Goal: Task Accomplishment & Management: Manage account settings

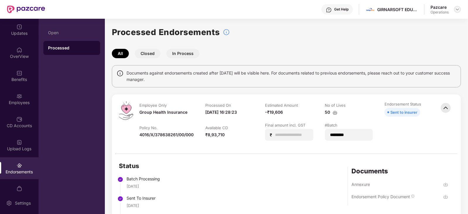
click at [455, 9] on img at bounding box center [457, 9] width 5 height 5
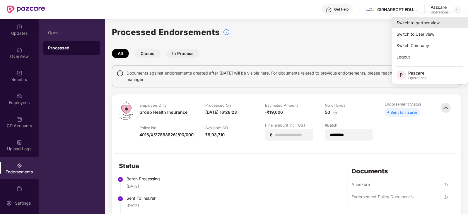
click at [440, 22] on div "Switch to partner view" at bounding box center [430, 22] width 76 height 11
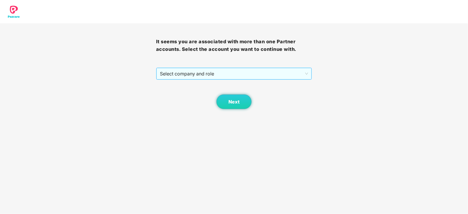
click at [239, 77] on span "Select company and role" at bounding box center [234, 73] width 148 height 11
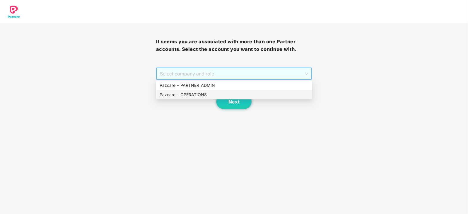
click at [213, 92] on div "Pazcare - OPERATIONS" at bounding box center [234, 95] width 149 height 6
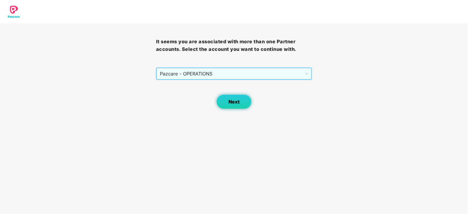
click at [224, 97] on button "Next" at bounding box center [233, 102] width 35 height 15
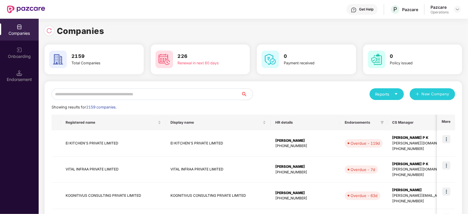
click at [134, 96] on input "text" at bounding box center [146, 94] width 189 height 12
paste input "**********"
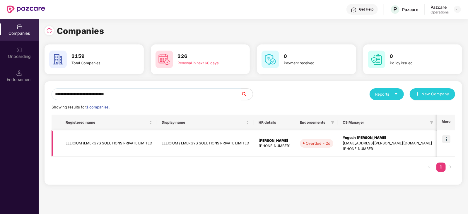
type input "**********"
click at [100, 147] on td "ELLICIUM /EMERGYS SOLUTIONS PRIVATE LIMITED" at bounding box center [109, 144] width 96 height 26
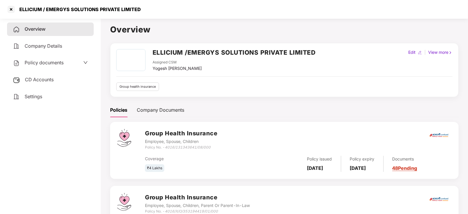
click at [34, 65] on span "Policy documents" at bounding box center [44, 63] width 39 height 6
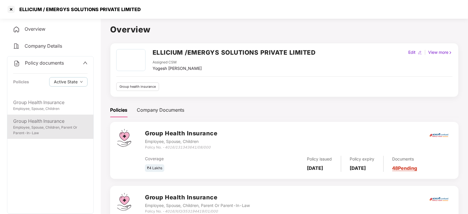
click at [47, 135] on div "Employee, Spouse, Children, Parent Or Parent-In-Law" at bounding box center [50, 130] width 74 height 11
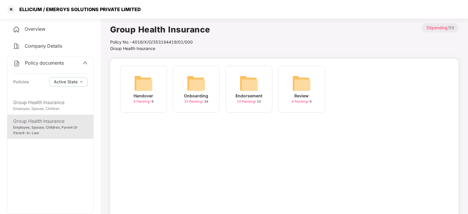
click at [248, 87] on img at bounding box center [249, 83] width 19 height 19
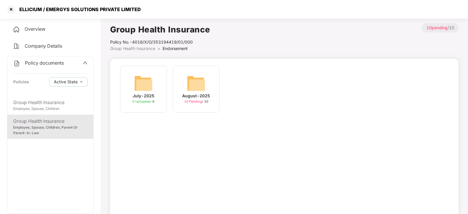
click at [197, 88] on img at bounding box center [196, 83] width 19 height 19
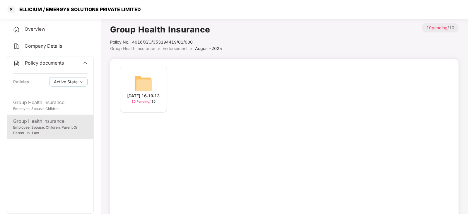
click at [146, 78] on img at bounding box center [143, 83] width 19 height 19
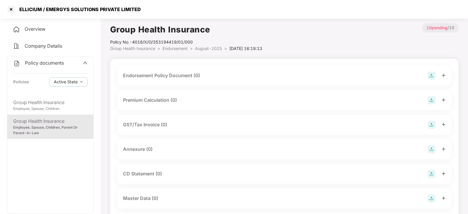
click at [435, 76] on img at bounding box center [431, 76] width 8 height 8
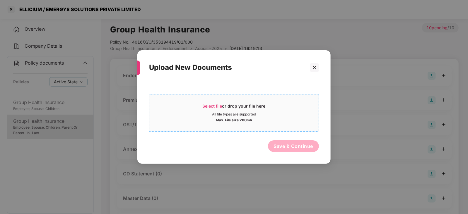
click at [204, 108] on span "Select file" at bounding box center [213, 106] width 20 height 5
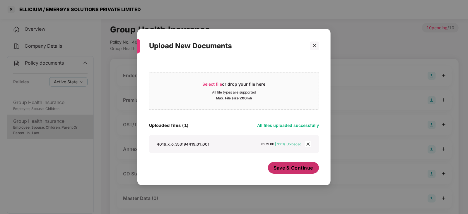
click at [284, 167] on span "Save & Continue" at bounding box center [294, 168] width 40 height 6
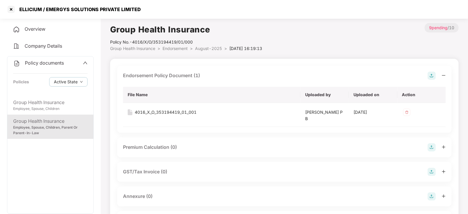
click at [430, 146] on img at bounding box center [431, 147] width 8 height 8
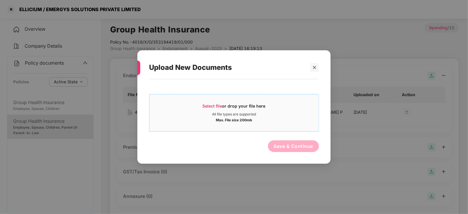
click at [211, 108] on span "Select file" at bounding box center [213, 106] width 20 height 5
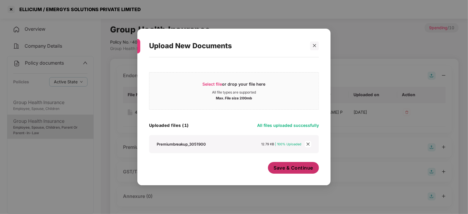
click at [282, 170] on span "Save & Continue" at bounding box center [294, 168] width 40 height 6
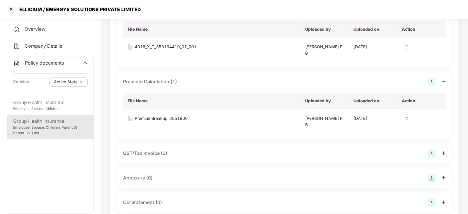
scroll to position [110, 0]
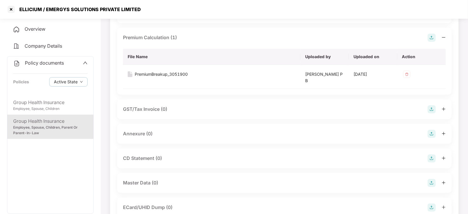
click at [431, 132] on img at bounding box center [431, 134] width 8 height 8
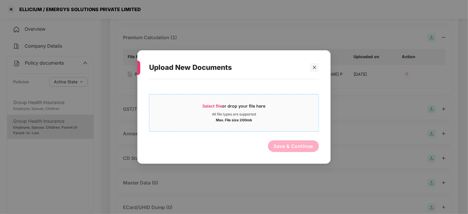
click at [209, 100] on span "Select file or drop your file here All file types are supported Max. File size …" at bounding box center [233, 113] width 169 height 28
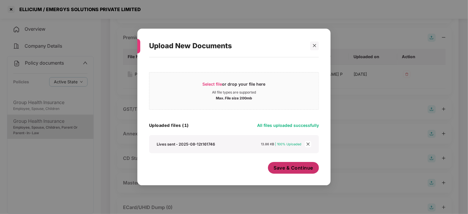
click at [285, 172] on button "Save & Continue" at bounding box center [293, 168] width 51 height 12
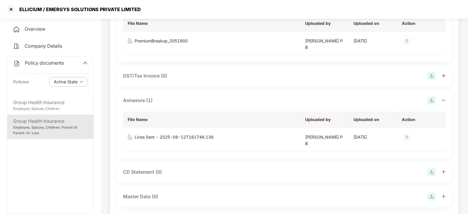
scroll to position [183, 0]
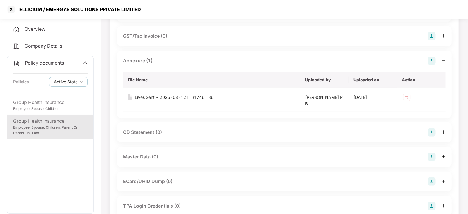
click at [433, 158] on img at bounding box center [431, 157] width 8 height 8
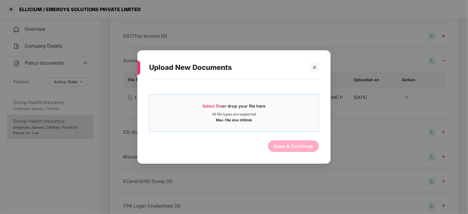
click at [210, 105] on span "Select file" at bounding box center [213, 106] width 20 height 5
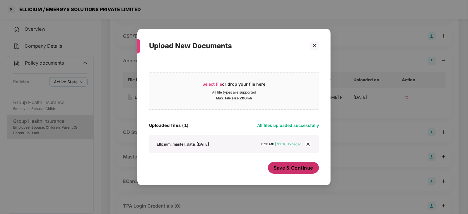
click at [287, 173] on button "Save & Continue" at bounding box center [293, 168] width 51 height 12
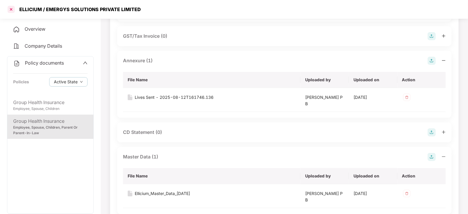
click at [12, 5] on div at bounding box center [10, 9] width 9 height 9
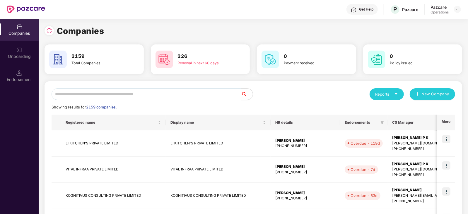
click at [462, 7] on header "Get Help P Pazcare Pazcare Operations" at bounding box center [234, 9] width 468 height 19
click at [454, 10] on div at bounding box center [457, 9] width 7 height 7
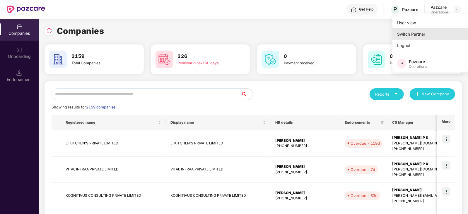
click at [412, 33] on div "Switch Partner" at bounding box center [430, 33] width 76 height 11
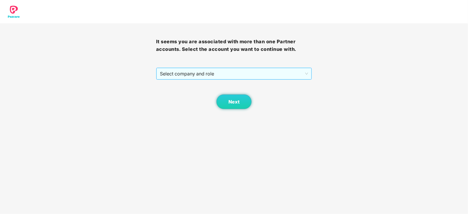
click at [212, 76] on span "Select company and role" at bounding box center [234, 73] width 148 height 11
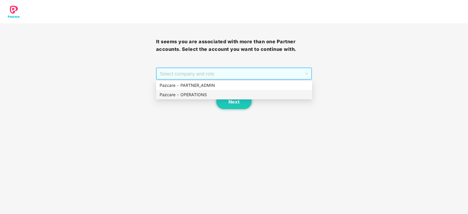
click at [196, 94] on div "Pazcare - OPERATIONS" at bounding box center [234, 95] width 149 height 6
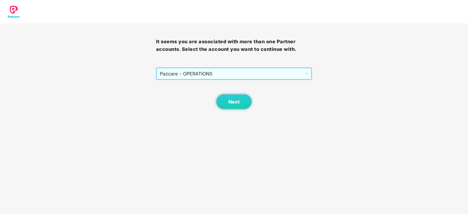
click at [218, 94] on div "Next" at bounding box center [234, 94] width 156 height 29
click at [227, 103] on button "Next" at bounding box center [233, 102] width 35 height 15
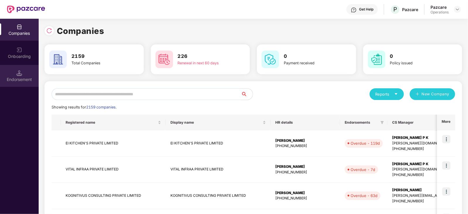
click at [26, 76] on div "Endorsement" at bounding box center [19, 76] width 39 height 22
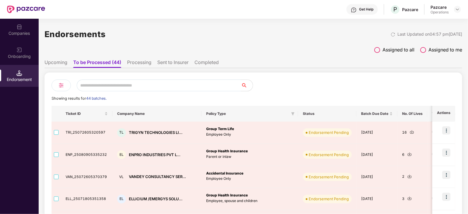
click at [20, 76] on div "Endorsement" at bounding box center [19, 76] width 39 height 22
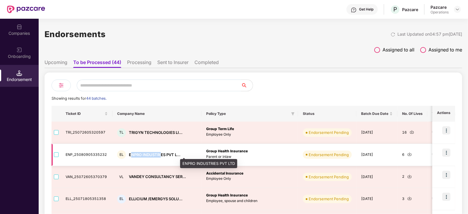
drag, startPoint x: 129, startPoint y: 154, endPoint x: 148, endPoint y: 161, distance: 19.6
click at [160, 155] on div "ENPRO INDUSTRIES PVT L..." at bounding box center [155, 155] width 52 height 6
drag, startPoint x: 127, startPoint y: 155, endPoint x: 165, endPoint y: 155, distance: 37.8
click at [165, 155] on div "ENPRO INDUSTRIES PVT L..." at bounding box center [155, 155] width 52 height 6
copy div "ENPRO INDUSTRIES"
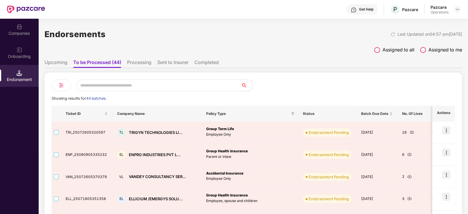
click at [23, 28] on div "Companies" at bounding box center [19, 30] width 39 height 22
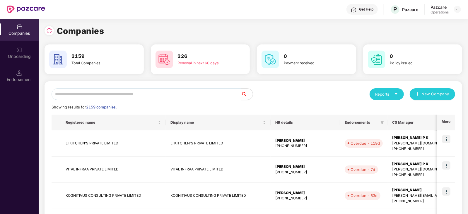
click at [97, 90] on input "text" at bounding box center [146, 94] width 189 height 12
paste input "**********"
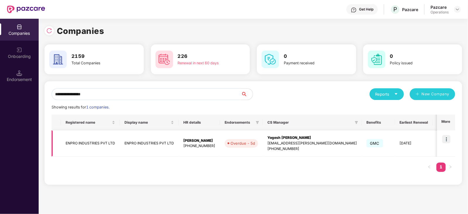
type input "**********"
click at [449, 140] on img at bounding box center [446, 139] width 8 height 8
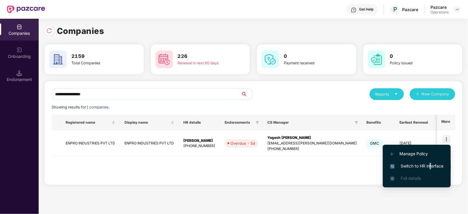
click at [430, 167] on span "Switch to HR interface" at bounding box center [416, 166] width 53 height 6
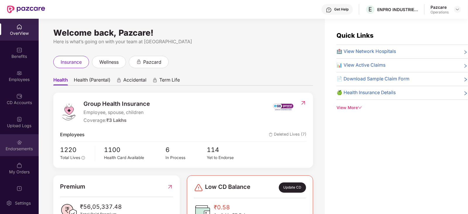
click at [12, 145] on div "Endorsements" at bounding box center [19, 145] width 39 height 22
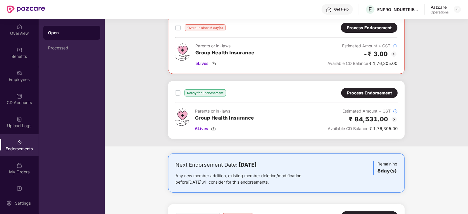
scroll to position [78, 0]
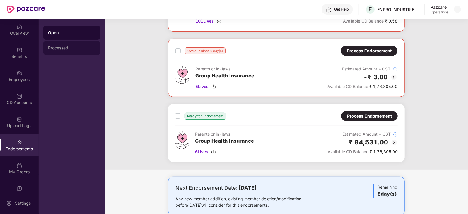
click at [62, 50] on div "Processed" at bounding box center [71, 48] width 47 height 5
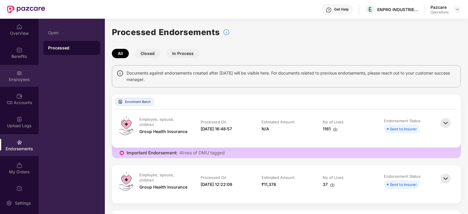
click at [15, 80] on div "Employees" at bounding box center [19, 80] width 39 height 6
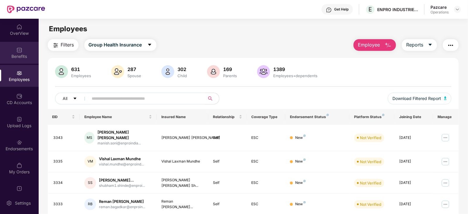
click at [19, 56] on div "Benefits" at bounding box center [19, 57] width 39 height 6
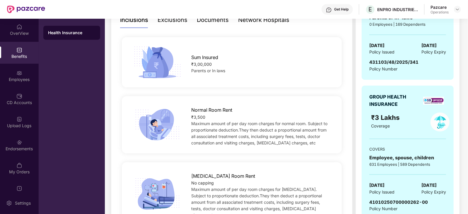
scroll to position [146, 0]
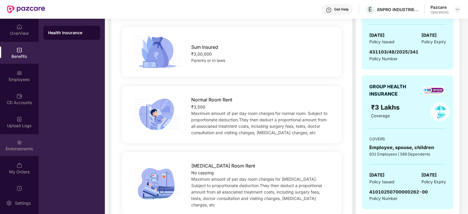
click at [16, 148] on div "Endorsements" at bounding box center [19, 149] width 39 height 6
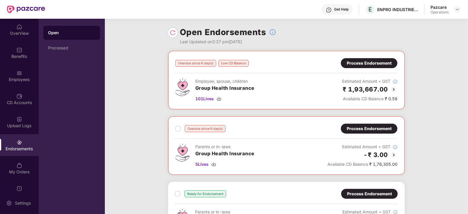
click at [360, 130] on div "Process Endorsement" at bounding box center [369, 129] width 45 height 6
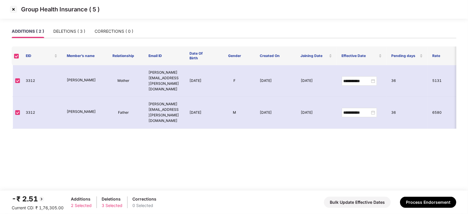
click at [12, 11] on img at bounding box center [13, 9] width 9 height 9
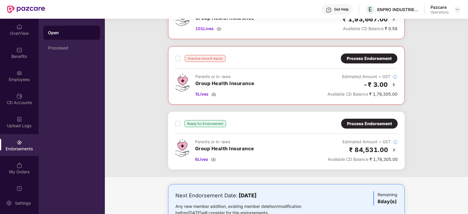
scroll to position [73, 0]
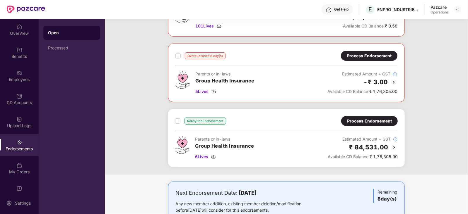
click at [368, 121] on div "Process Endorsement" at bounding box center [369, 121] width 45 height 6
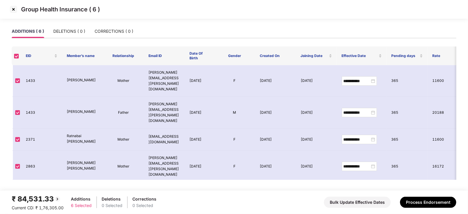
click at [13, 11] on img at bounding box center [13, 9] width 9 height 9
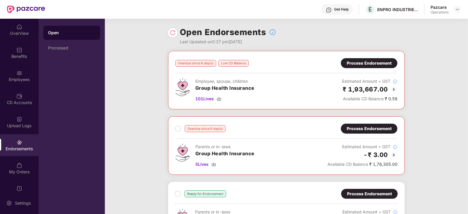
click at [351, 65] on div "Process Endorsement" at bounding box center [369, 63] width 45 height 6
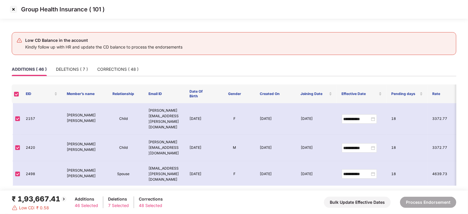
click at [13, 11] on img at bounding box center [13, 9] width 9 height 9
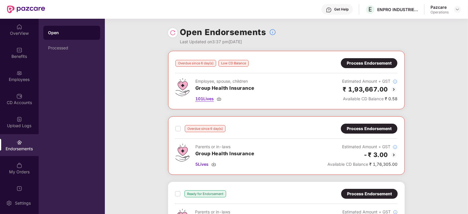
click at [220, 100] on img at bounding box center [219, 99] width 5 height 5
click at [371, 65] on div "Process Endorsement" at bounding box center [369, 63] width 45 height 6
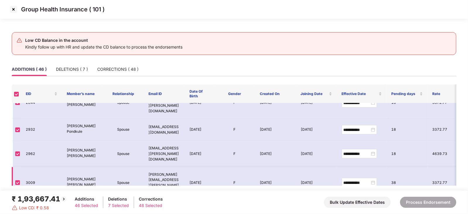
scroll to position [508, 0]
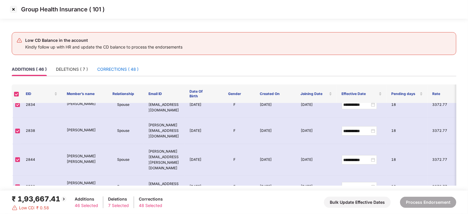
click at [117, 70] on div "CORRECTIONS ( 48 )" at bounding box center [117, 69] width 41 height 6
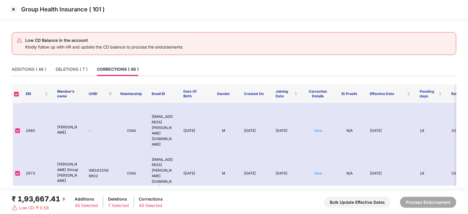
click at [13, 8] on img at bounding box center [13, 9] width 9 height 9
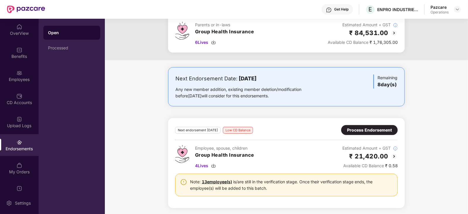
scroll to position [188, 0]
click at [362, 128] on div "Process Endorsement" at bounding box center [369, 130] width 45 height 6
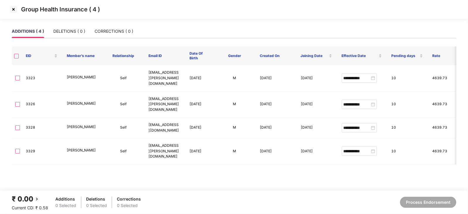
click at [13, 11] on img at bounding box center [13, 9] width 9 height 9
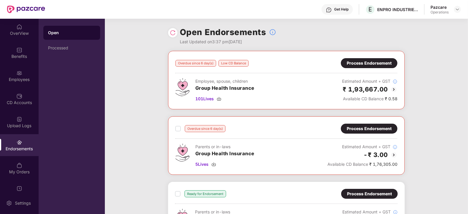
click at [354, 65] on div "Process Endorsement" at bounding box center [369, 63] width 45 height 6
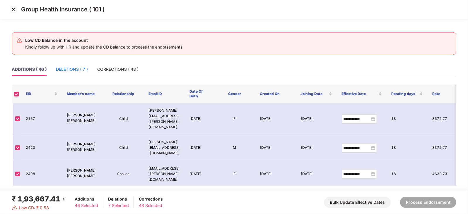
click at [68, 72] on div "DELETIONS ( 7 )" at bounding box center [72, 69] width 32 height 6
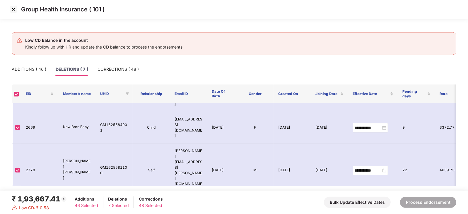
scroll to position [90, 0]
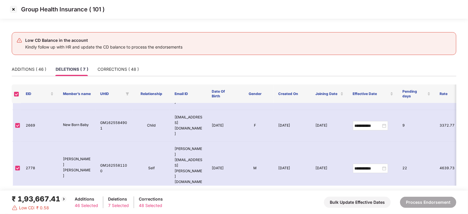
drag, startPoint x: 26, startPoint y: 147, endPoint x: 35, endPoint y: 147, distance: 8.8
copy td "3050"
click at [14, 8] on img at bounding box center [13, 9] width 9 height 9
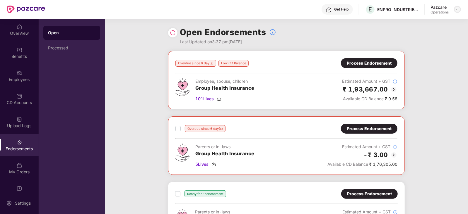
click at [457, 11] on img at bounding box center [457, 9] width 5 height 5
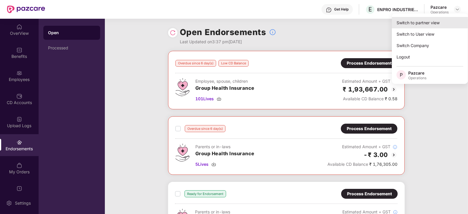
click at [434, 23] on div "Switch to partner view" at bounding box center [430, 22] width 76 height 11
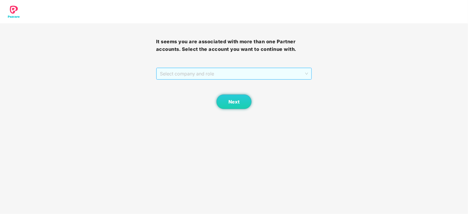
click at [171, 75] on span "Select company and role" at bounding box center [234, 73] width 148 height 11
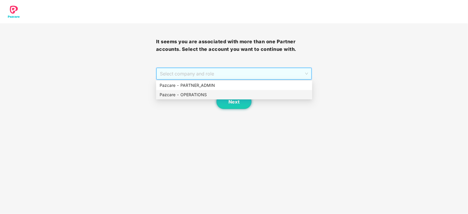
click at [173, 95] on div "Pazcare - OPERATIONS" at bounding box center [234, 95] width 149 height 6
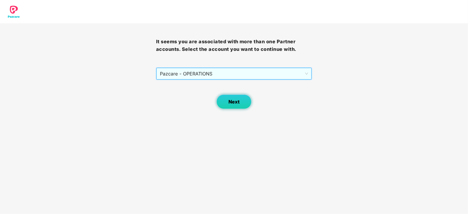
click at [228, 100] on span "Next" at bounding box center [233, 102] width 11 height 6
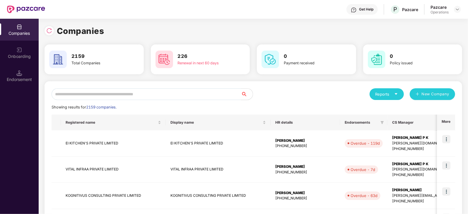
click at [129, 92] on input "text" at bounding box center [146, 94] width 189 height 12
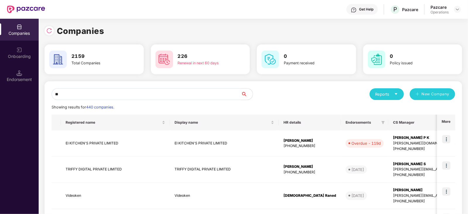
type input "*"
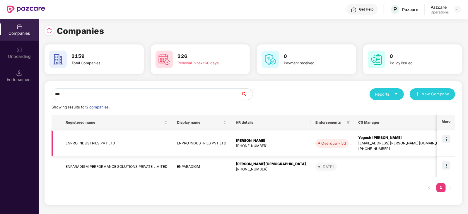
type input "***"
click at [96, 143] on td "ENPRO INDUSTRIES PVT LTD" at bounding box center [116, 144] width 111 height 26
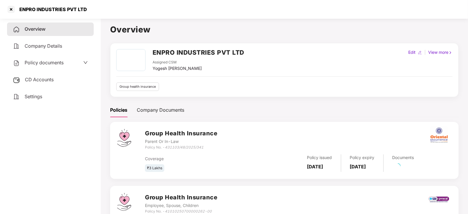
click at [30, 82] on span "CD Accounts" at bounding box center [39, 80] width 29 height 6
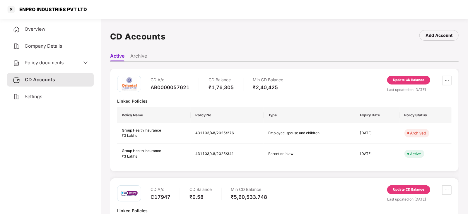
click at [393, 193] on div "Update CD Balance" at bounding box center [408, 190] width 43 height 9
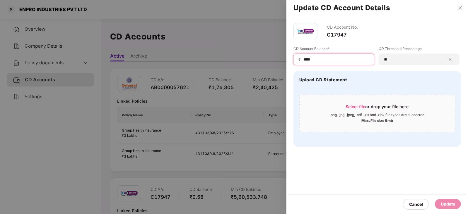
drag, startPoint x: 323, startPoint y: 61, endPoint x: 285, endPoint y: 61, distance: 38.4
click at [285, 61] on div "Update CD Account Details CD Account No. C17947 CD Account Balance* ₹ **** CD T…" at bounding box center [234, 107] width 468 height 214
type input "******"
click at [444, 204] on div "Update" at bounding box center [448, 204] width 14 height 6
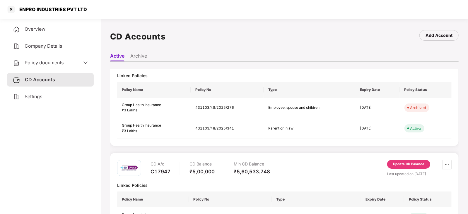
scroll to position [51, 0]
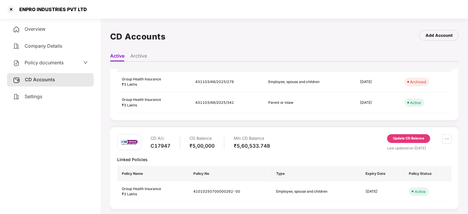
click at [404, 138] on div "Update CD Balance" at bounding box center [408, 138] width 31 height 5
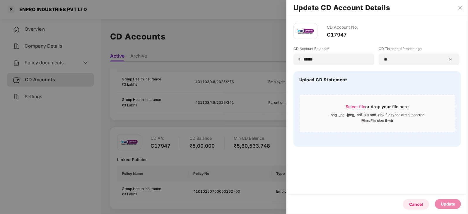
click at [416, 209] on div "Cancel" at bounding box center [416, 204] width 26 height 11
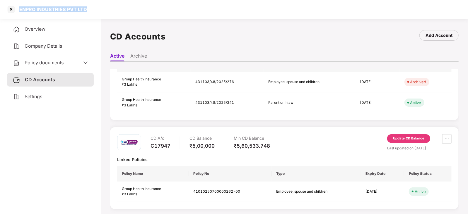
drag, startPoint x: 18, startPoint y: 10, endPoint x: 98, endPoint y: 12, distance: 80.5
click at [99, 12] on div "ENPRO INDUSTRIES PVT LTD" at bounding box center [234, 9] width 468 height 19
copy div "ENPRO INDUSTRIES PVT LTD"
click at [13, 10] on div at bounding box center [10, 9] width 9 height 9
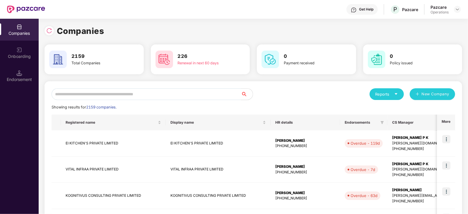
click at [145, 95] on input "text" at bounding box center [146, 94] width 189 height 12
paste input "**********"
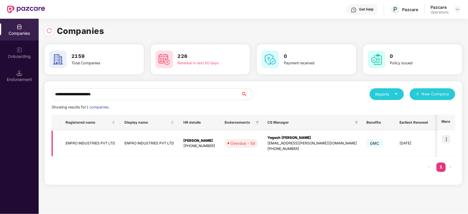
type input "**********"
click at [444, 141] on img at bounding box center [446, 139] width 8 height 8
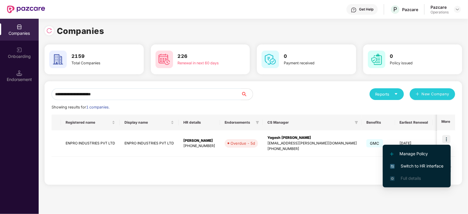
click at [427, 165] on span "Switch to HR interface" at bounding box center [416, 166] width 53 height 6
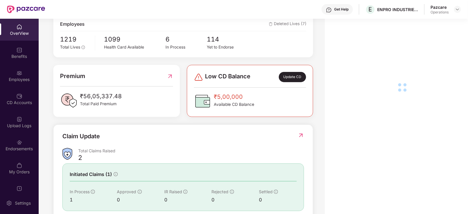
scroll to position [146, 0]
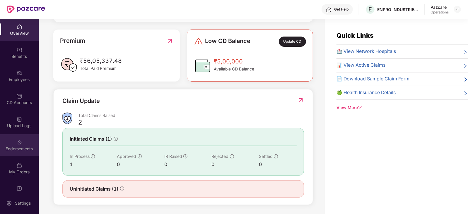
click at [11, 151] on div "Endorsements" at bounding box center [19, 149] width 39 height 6
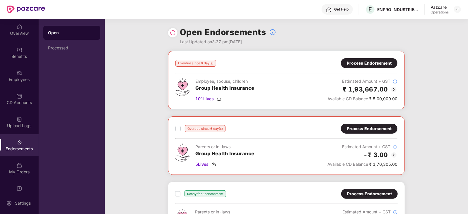
click at [365, 63] on div "Process Endorsement" at bounding box center [369, 63] width 45 height 6
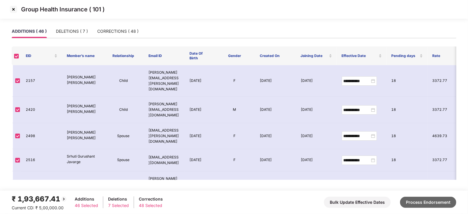
click at [420, 203] on button "Process Endorsement" at bounding box center [428, 202] width 56 height 11
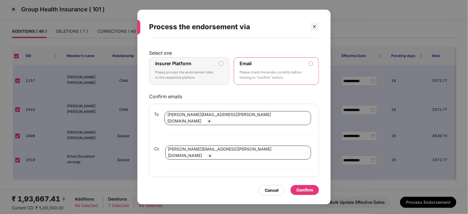
click at [224, 73] on label "Insurer Platform Please process the endorsement data to the respective platform" at bounding box center [189, 71] width 80 height 28
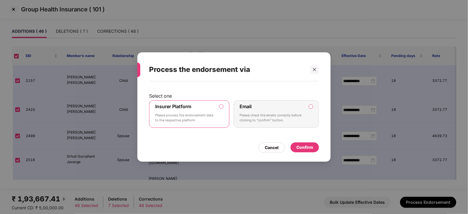
click at [302, 146] on div "Confirm" at bounding box center [304, 148] width 28 height 10
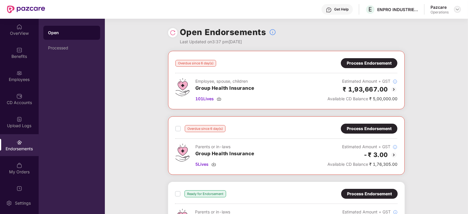
click at [459, 12] on div at bounding box center [457, 9] width 7 height 7
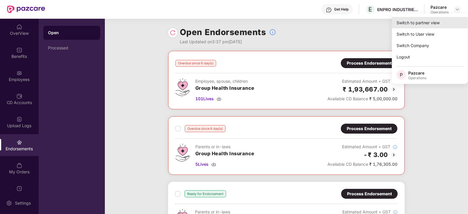
click at [438, 18] on div "Switch to partner view" at bounding box center [430, 22] width 76 height 11
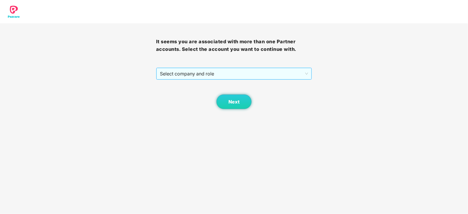
click at [182, 74] on span "Select company and role" at bounding box center [234, 73] width 148 height 11
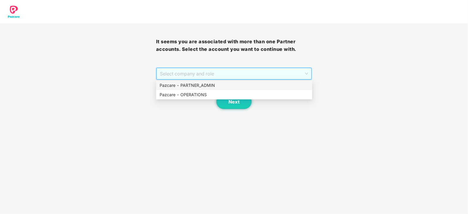
click at [184, 88] on div "Pazcare - PARTNER_ADMIN" at bounding box center [234, 85] width 149 height 6
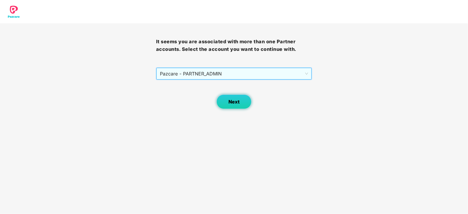
click at [233, 105] on button "Next" at bounding box center [233, 102] width 35 height 15
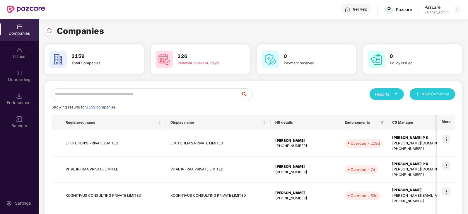
click at [132, 95] on input "text" at bounding box center [146, 94] width 189 height 12
paste input "**********"
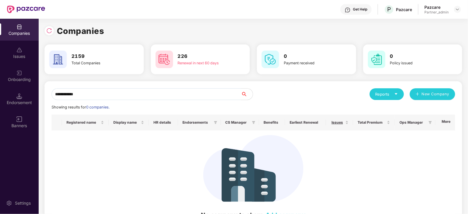
click at [53, 97] on input "**********" at bounding box center [146, 94] width 189 height 12
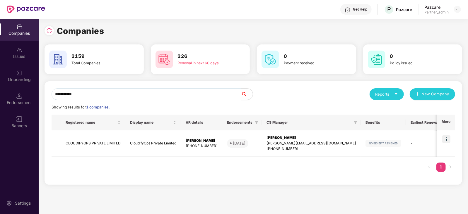
type input "**********"
drag, startPoint x: 66, startPoint y: 145, endPoint x: 89, endPoint y: 146, distance: 23.7
click at [89, 146] on td "CLOUDIFYOPS PRIVATE LIMITED" at bounding box center [93, 144] width 64 height 26
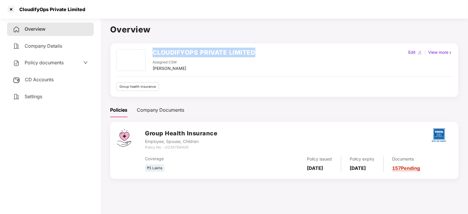
drag, startPoint x: 152, startPoint y: 50, endPoint x: 256, endPoint y: 55, distance: 103.7
click at [256, 56] on div "CLOUDIFYOPS PRIVATE LIMITED Assigned CSM [PERSON_NAME] M Edit | View more" at bounding box center [284, 60] width 336 height 23
copy h2 "CLOUDIFYOPS PRIVATE LIMITED"
